Goal: Find specific page/section: Find specific page/section

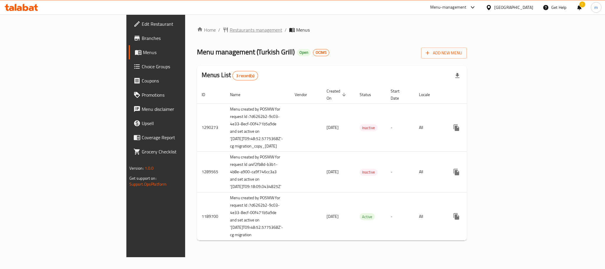
click at [230, 30] on span "Restaurants management" at bounding box center [256, 29] width 53 height 7
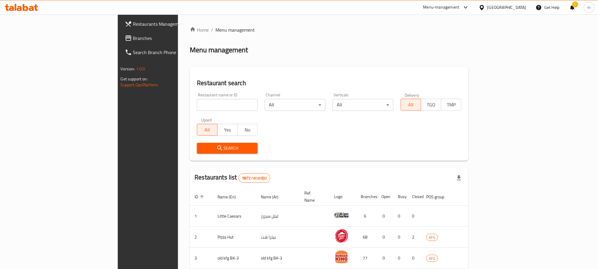
click at [133, 40] on span "Branches" at bounding box center [173, 38] width 80 height 7
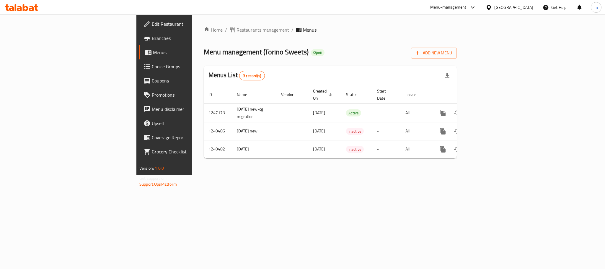
click at [236, 28] on span "Restaurants management" at bounding box center [262, 29] width 53 height 7
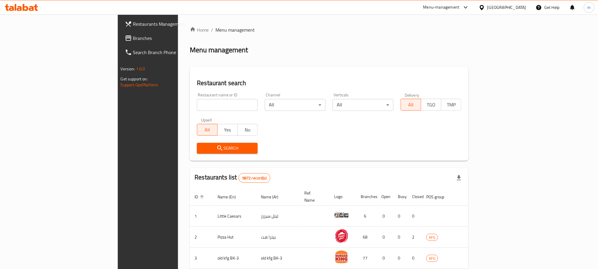
drag, startPoint x: 170, startPoint y: 110, endPoint x: 175, endPoint y: 103, distance: 8.6
click at [197, 110] on input "search" at bounding box center [227, 105] width 61 height 12
paste input "4378"
type input "4378"
click button "Search" at bounding box center [227, 148] width 61 height 11
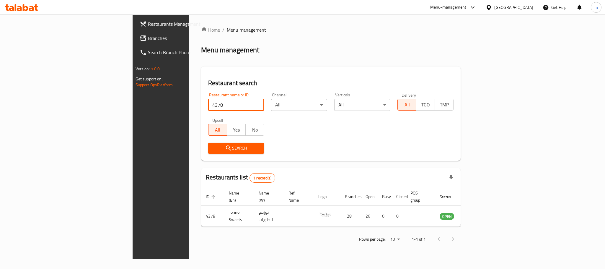
click at [135, 33] on link "Branches" at bounding box center [184, 38] width 99 height 14
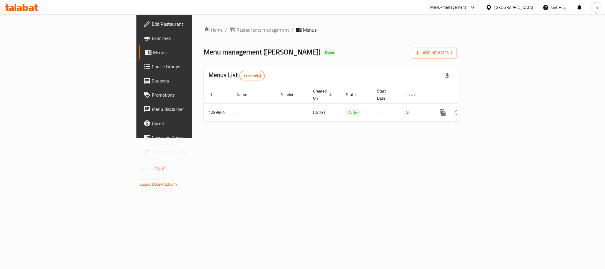
click at [204, 37] on div "Home / Restaurants management / Menus Menu management ( Hazat Karak ) Open Add …" at bounding box center [330, 76] width 253 height 100
click at [236, 30] on span "Restaurants management" at bounding box center [262, 29] width 53 height 7
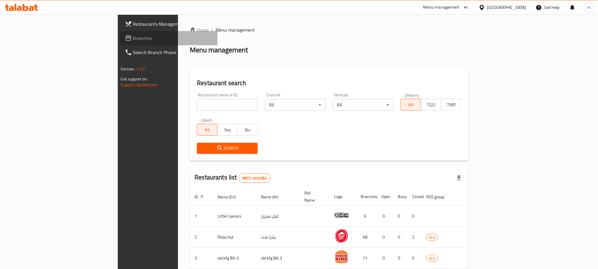
click at [133, 36] on span "Branches" at bounding box center [173, 38] width 80 height 7
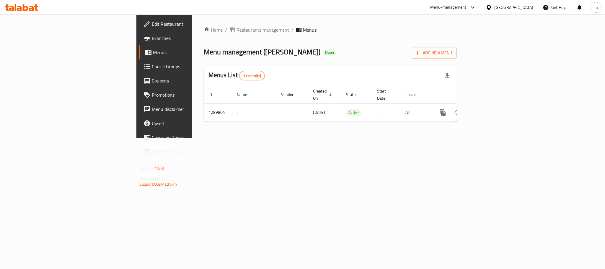
drag, startPoint x: 0, startPoint y: 0, endPoint x: 182, endPoint y: 28, distance: 184.5
click at [204, 28] on div "Home / Restaurants management / Menus Menu management ( Hazat Karak ) Open Add …" at bounding box center [330, 76] width 253 height 100
click at [236, 28] on span "Restaurants management" at bounding box center [262, 29] width 53 height 7
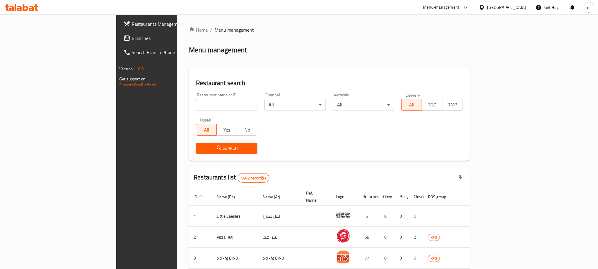
click at [196, 104] on input "search" at bounding box center [226, 105] width 61 height 12
paste input "697873"
type input "697873"
click button "Search" at bounding box center [226, 148] width 61 height 11
